Goal: Task Accomplishment & Management: Use online tool/utility

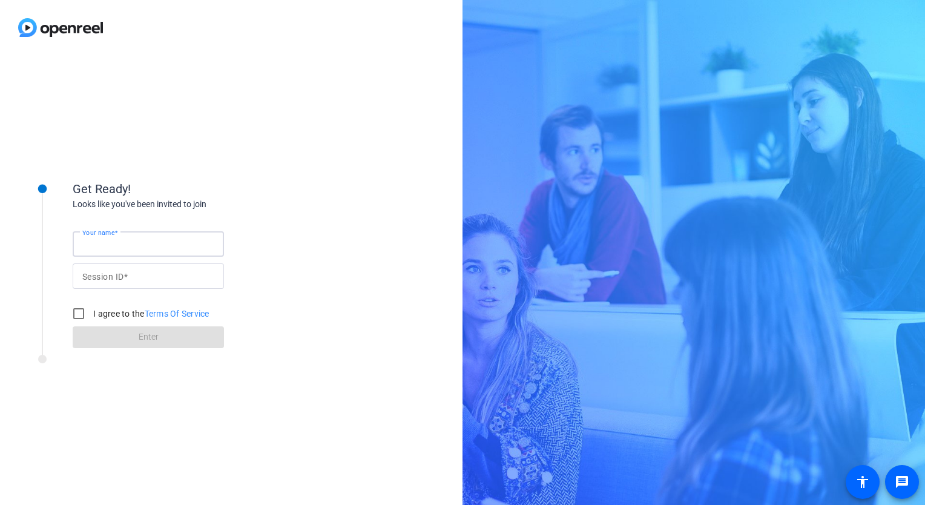
click at [133, 240] on input "Your name" at bounding box center [148, 244] width 132 height 15
type input "[PERSON_NAME]"
click at [132, 279] on input "Session ID" at bounding box center [148, 276] width 132 height 15
click at [142, 280] on input "Session ID" at bounding box center [148, 276] width 132 height 15
type input "YbKa"
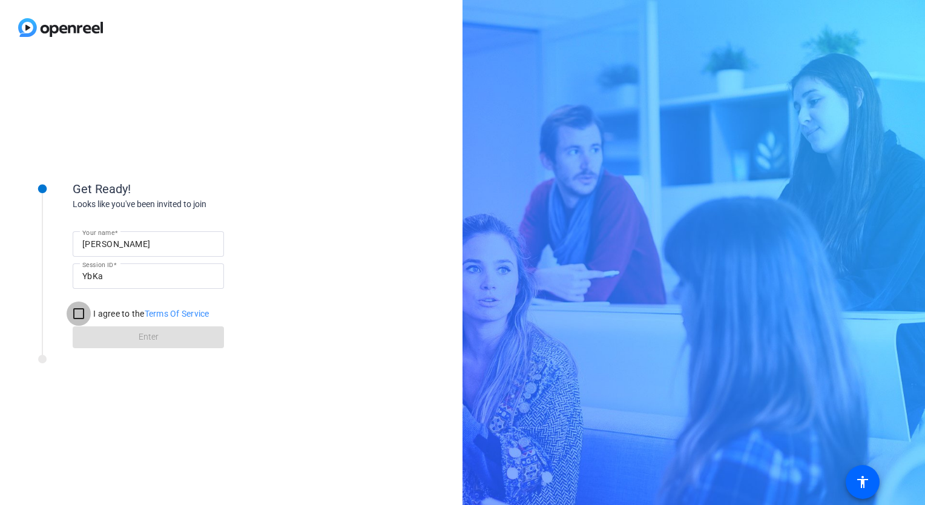
click at [79, 311] on input "I agree to the Terms Of Service" at bounding box center [79, 313] width 24 height 24
checkbox input "true"
click at [96, 331] on span at bounding box center [148, 337] width 151 height 29
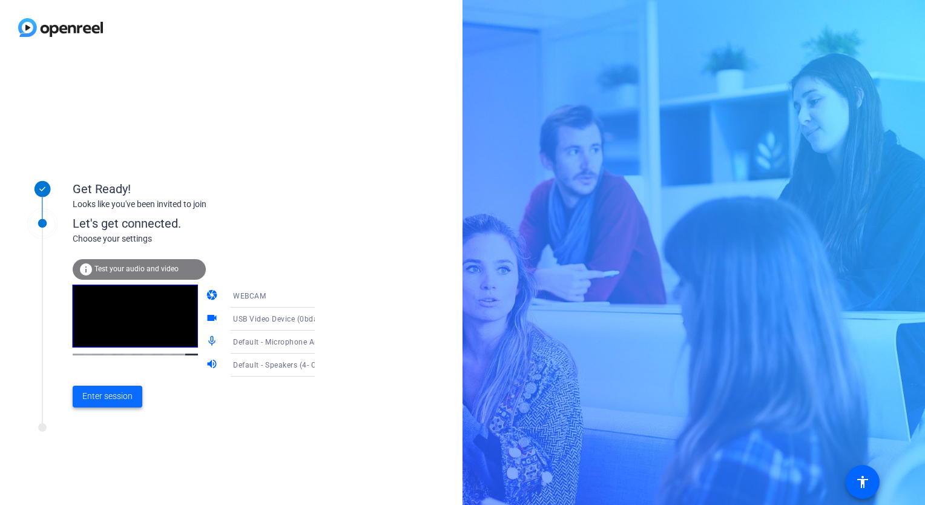
click at [123, 394] on span "Enter session" at bounding box center [107, 396] width 50 height 13
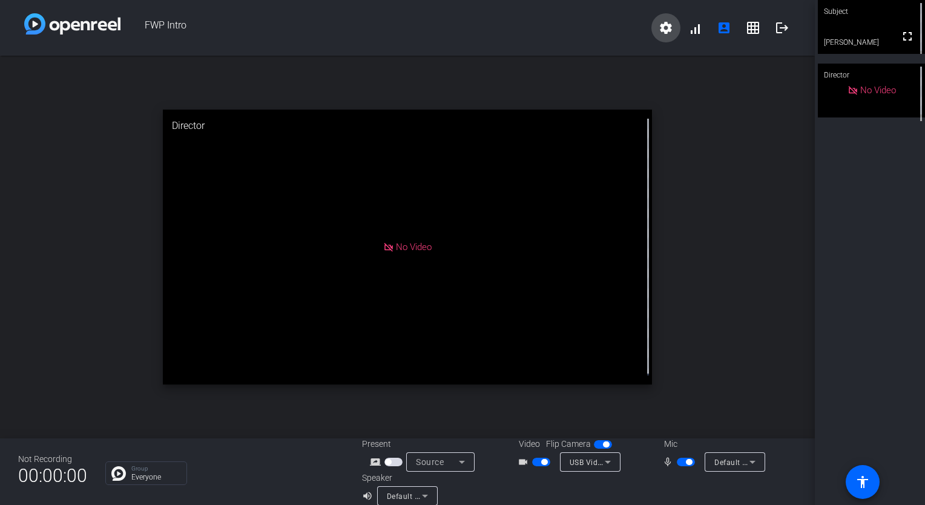
click at [659, 33] on mat-icon "settings" at bounding box center [666, 28] width 15 height 15
click at [694, 67] on span "Download all data" at bounding box center [687, 68] width 64 height 15
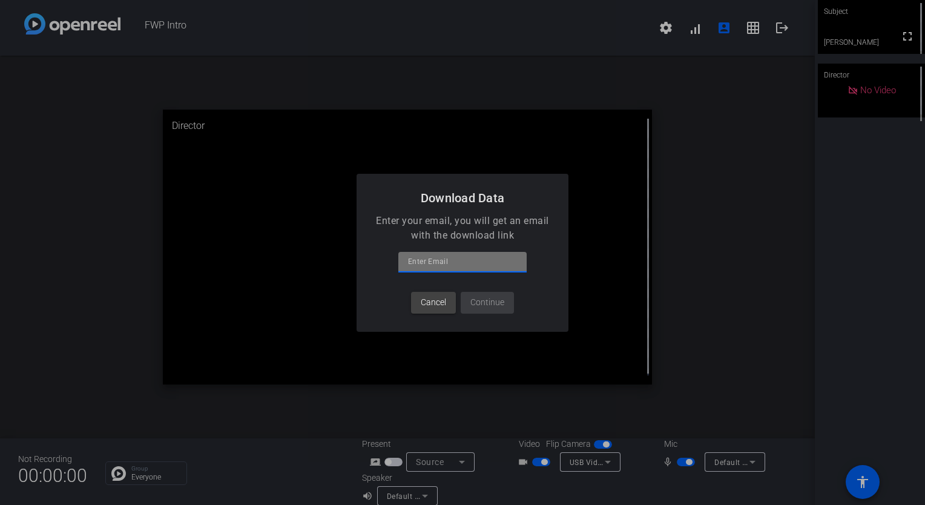
click at [495, 261] on input at bounding box center [462, 261] width 109 height 15
type input "[PERSON_NAME][EMAIL_ADDRESS][DOMAIN_NAME]"
click at [498, 304] on span "Continue" at bounding box center [487, 302] width 34 height 13
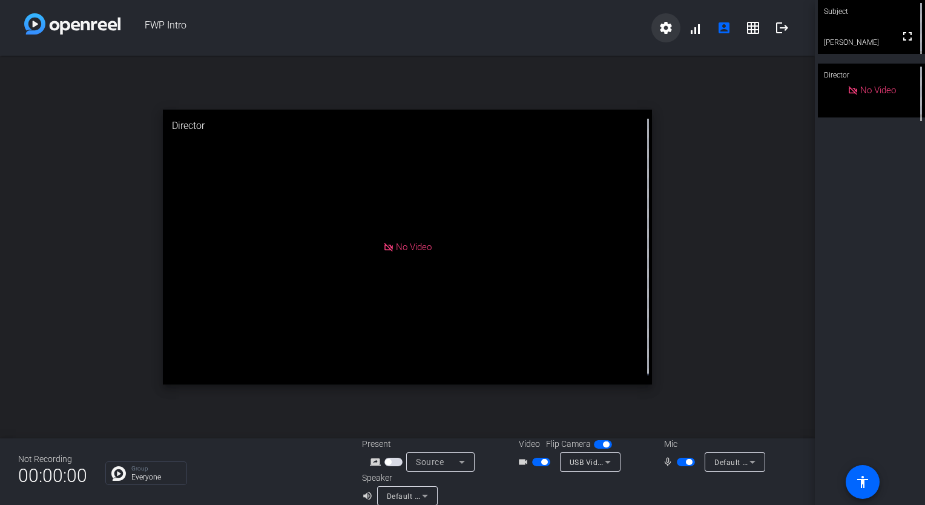
click at [666, 31] on mat-icon "settings" at bounding box center [666, 28] width 15 height 15
click at [98, 261] on div at bounding box center [462, 252] width 925 height 505
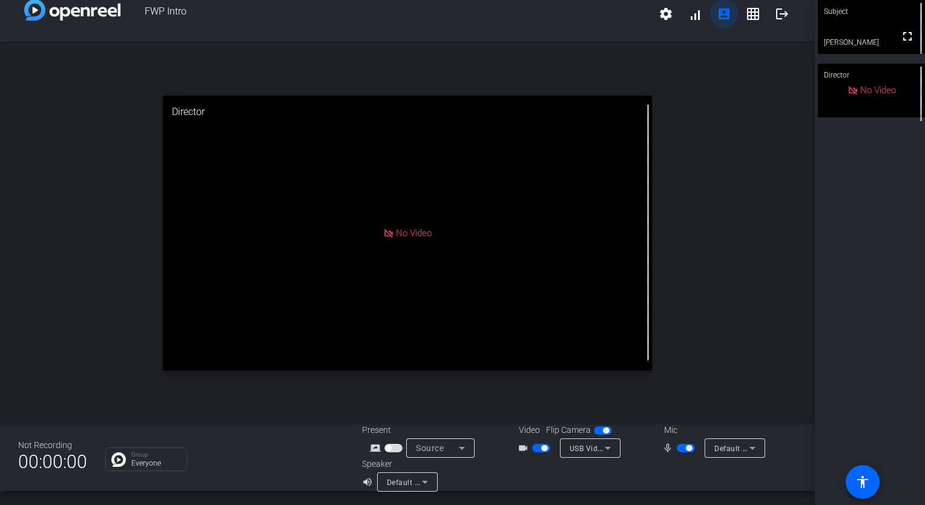
click at [724, 19] on mat-icon "account_box" at bounding box center [724, 14] width 15 height 15
click at [751, 13] on mat-icon "grid_on" at bounding box center [753, 14] width 15 height 15
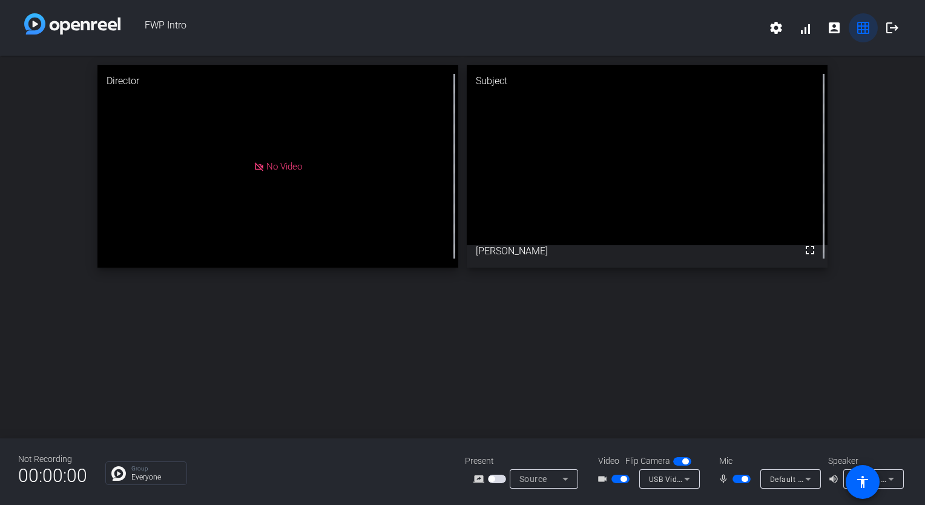
scroll to position [0, 0]
click at [850, 483] on span at bounding box center [862, 481] width 29 height 29
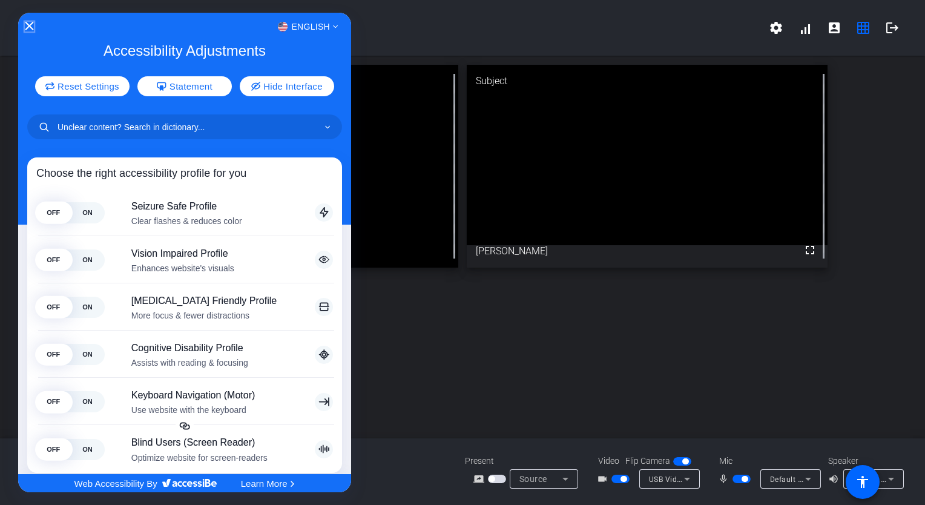
click at [31, 24] on icon "Close Accessibility Interface" at bounding box center [29, 26] width 8 height 8
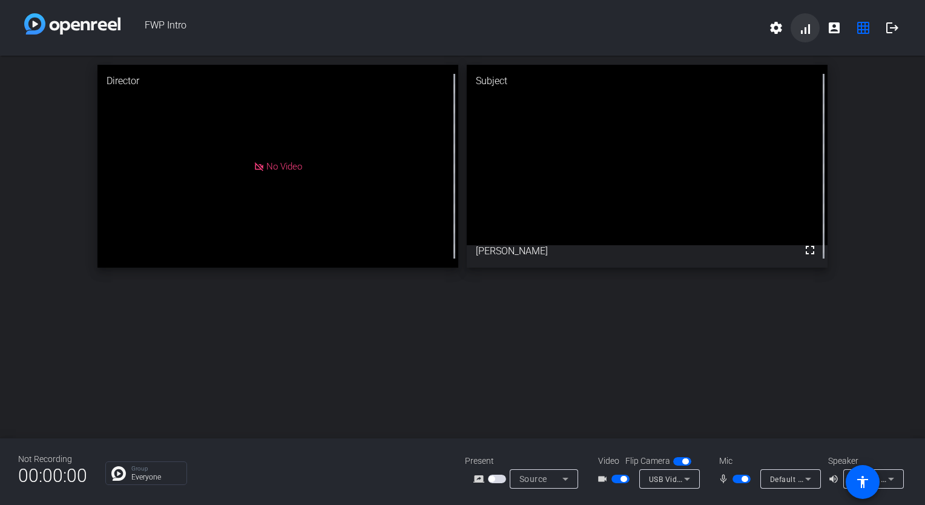
click at [790, 30] on span at bounding box center [804, 27] width 29 height 29
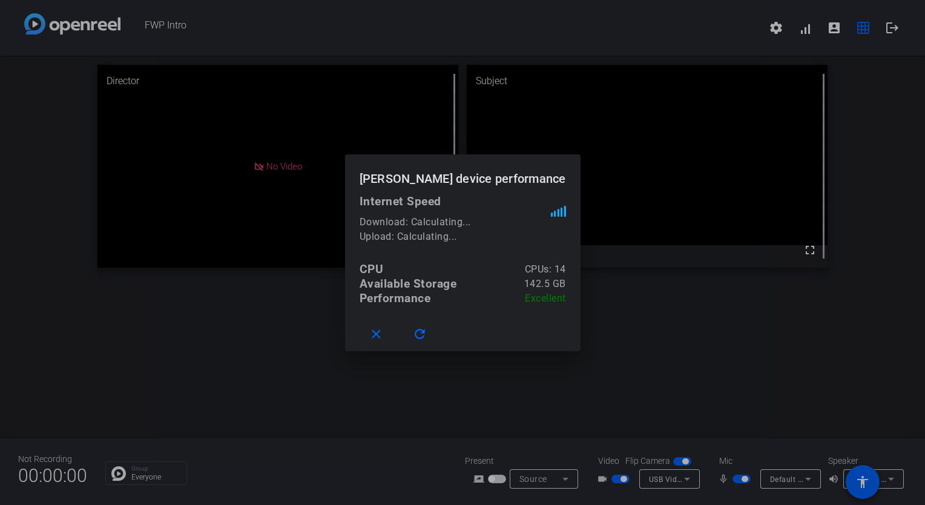
click at [472, 399] on div at bounding box center [462, 252] width 925 height 505
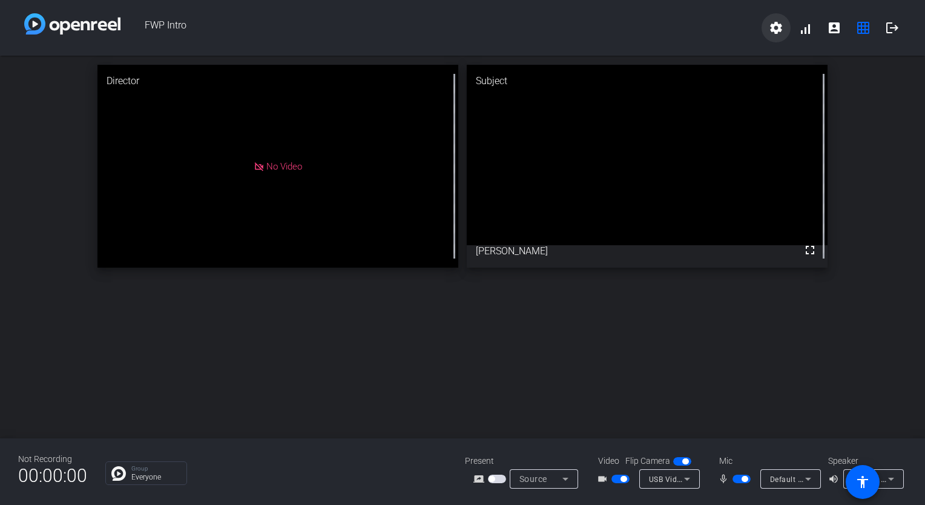
click at [781, 30] on mat-icon "settings" at bounding box center [776, 28] width 15 height 15
click at [881, 53] on div at bounding box center [462, 252] width 925 height 505
click at [836, 21] on mat-icon "account_box" at bounding box center [834, 28] width 15 height 15
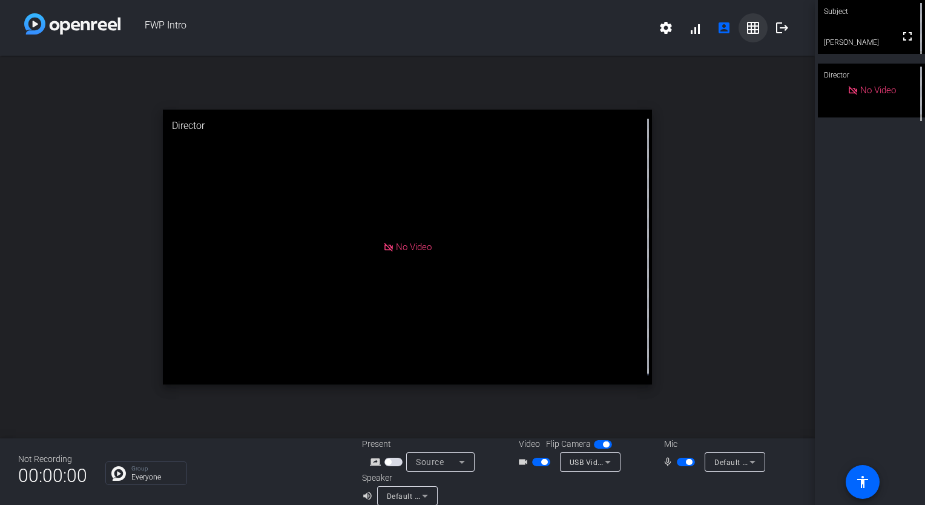
click at [746, 29] on mat-icon "grid_on" at bounding box center [753, 28] width 15 height 15
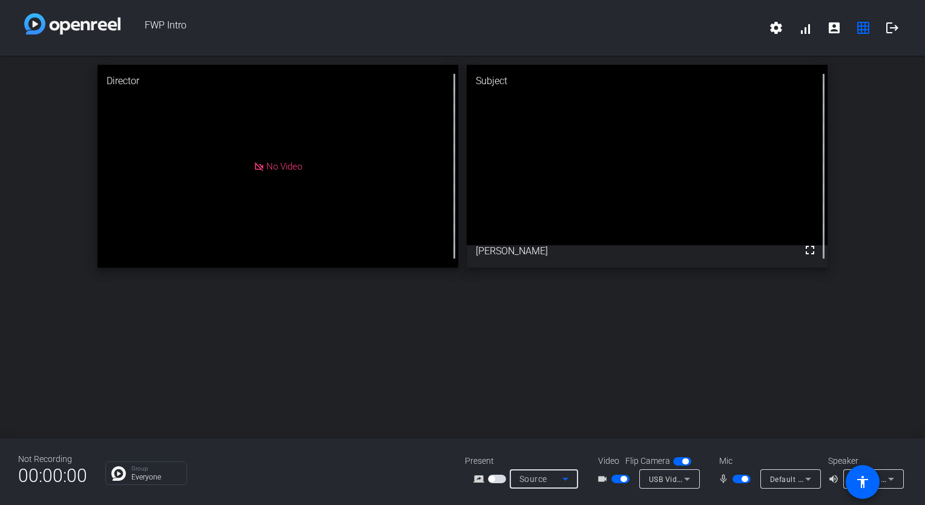
click at [521, 476] on span "Source" at bounding box center [533, 479] width 28 height 10
click at [433, 396] on div at bounding box center [462, 252] width 925 height 505
click at [889, 38] on span at bounding box center [892, 27] width 29 height 29
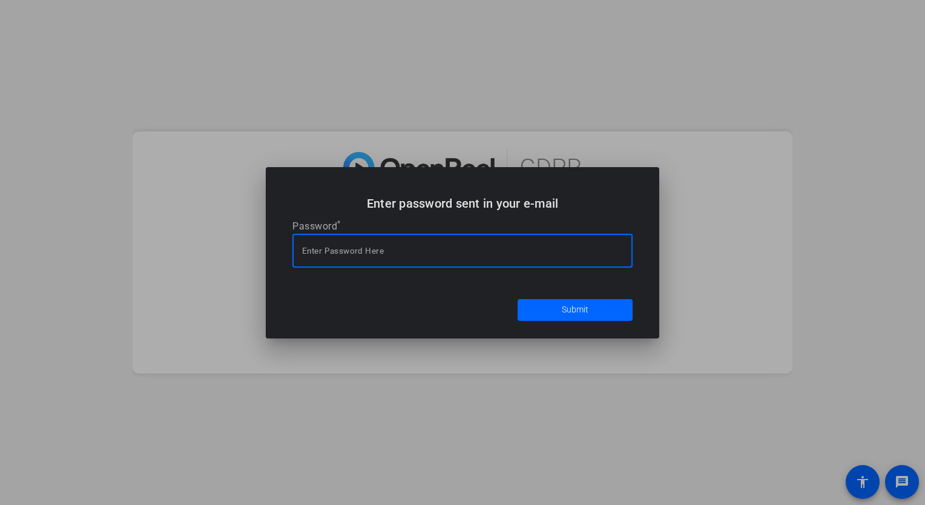
click at [429, 251] on input at bounding box center [462, 250] width 321 height 15
click at [328, 258] on div at bounding box center [462, 251] width 321 height 34
type input "fnZD"
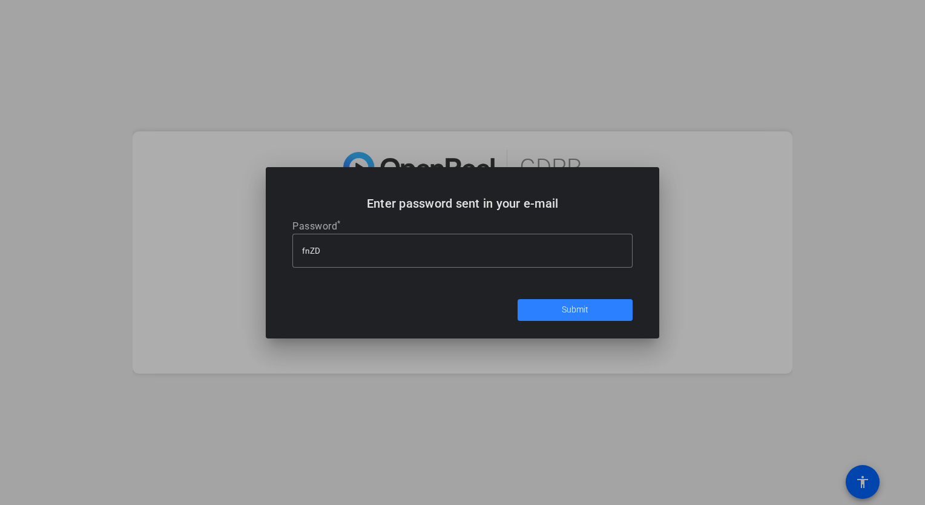
click at [541, 302] on span at bounding box center [575, 309] width 115 height 29
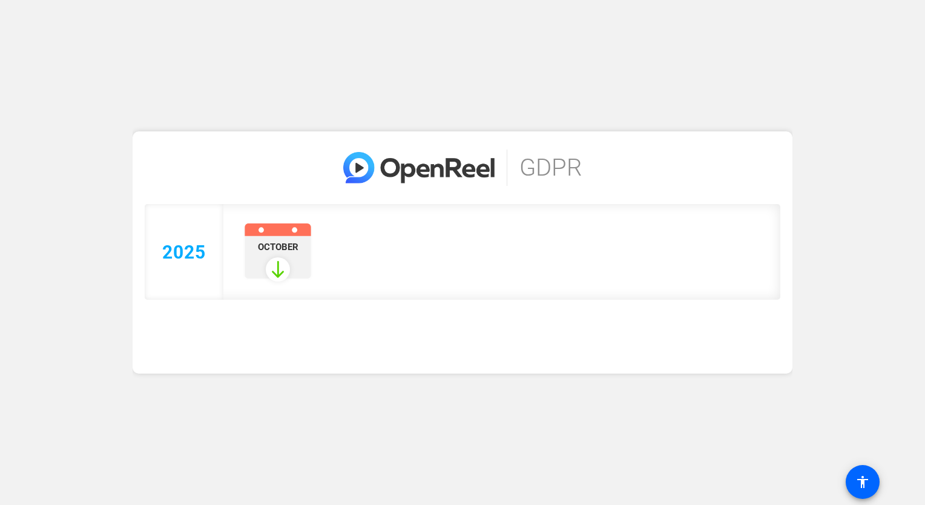
click at [283, 270] on link at bounding box center [278, 269] width 24 height 24
